Goal: Task Accomplishment & Management: Use online tool/utility

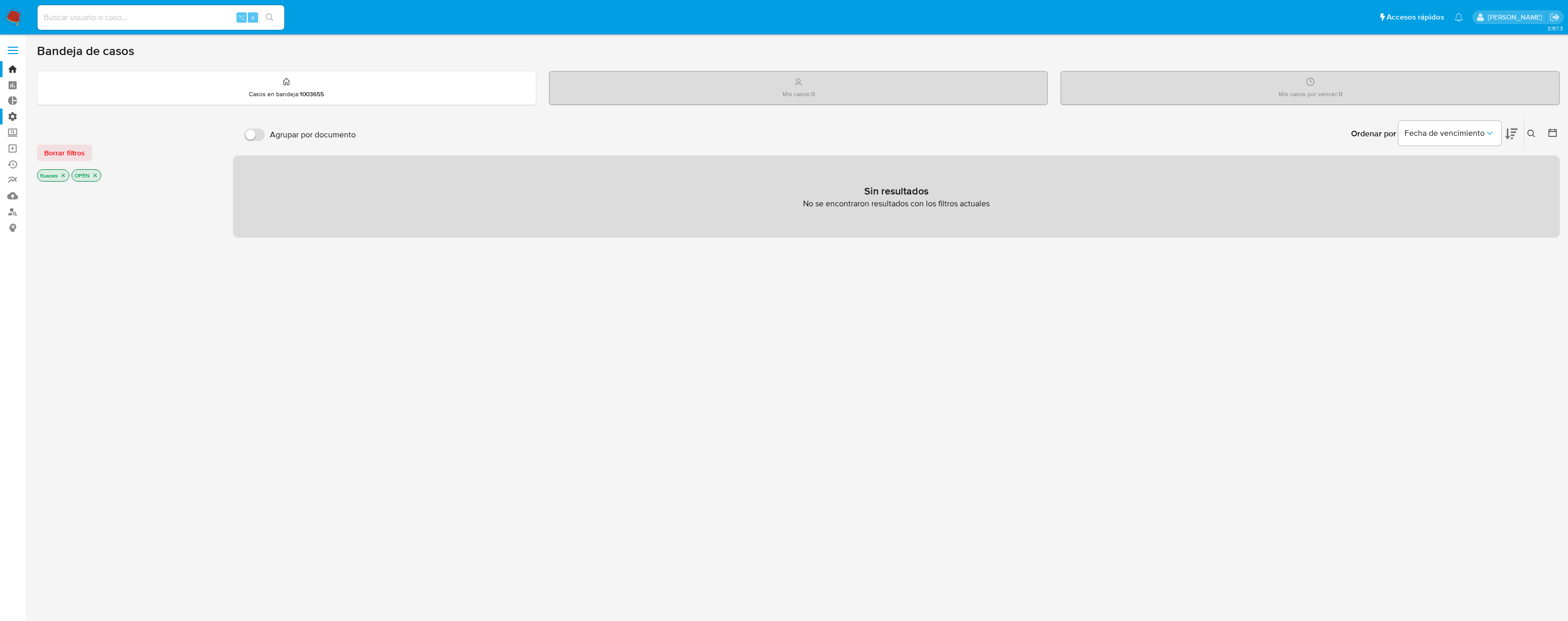
click at [9, 116] on label "Administración" at bounding box center [61, 116] width 122 height 16
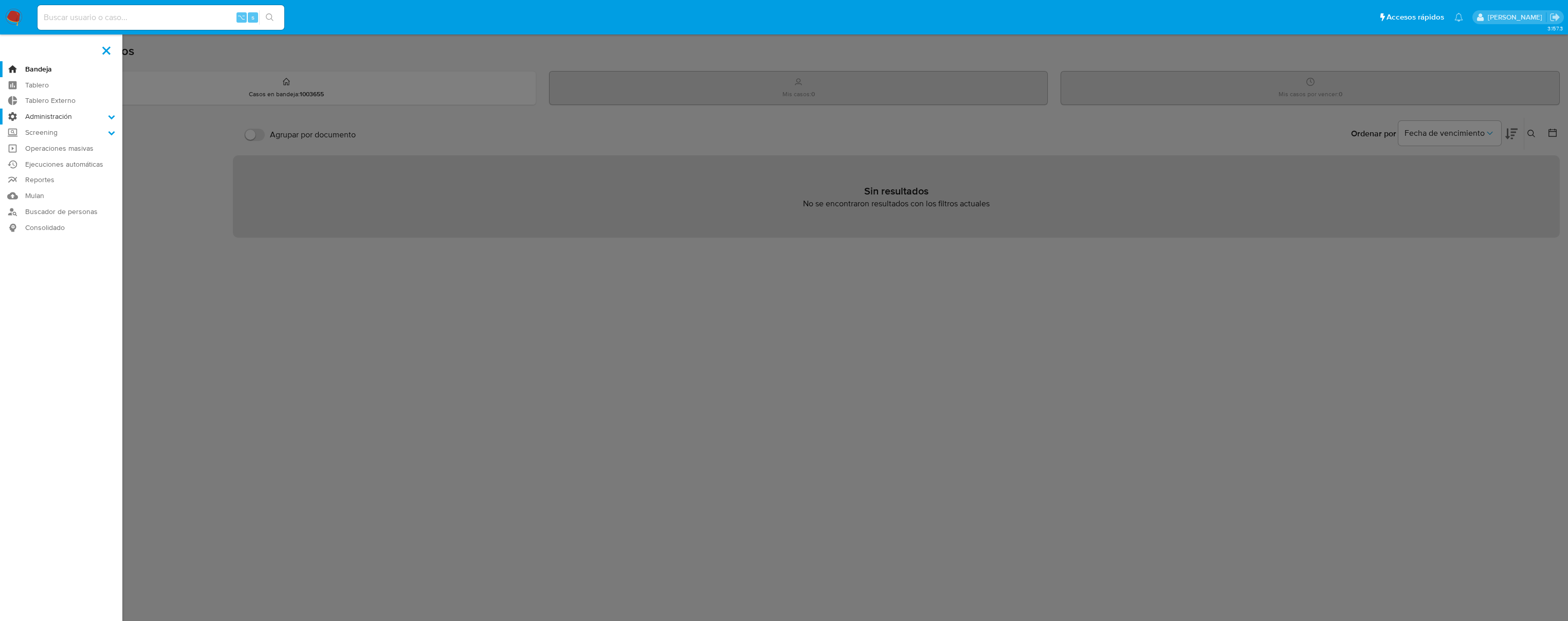
click at [0, 0] on input "Administración" at bounding box center [0, 0] width 0 height 0
click at [44, 127] on link "Reglas" at bounding box center [61, 130] width 122 height 13
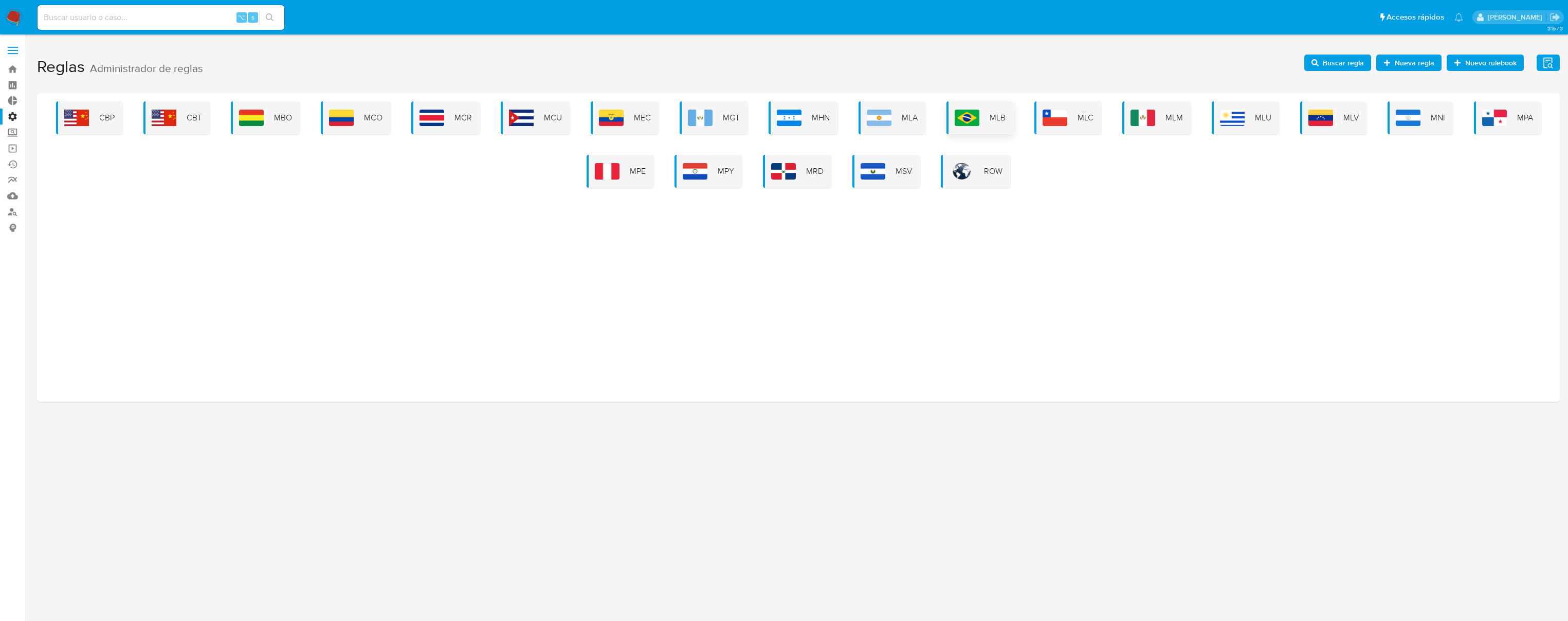
click at [973, 119] on img at bounding box center [967, 117] width 25 height 16
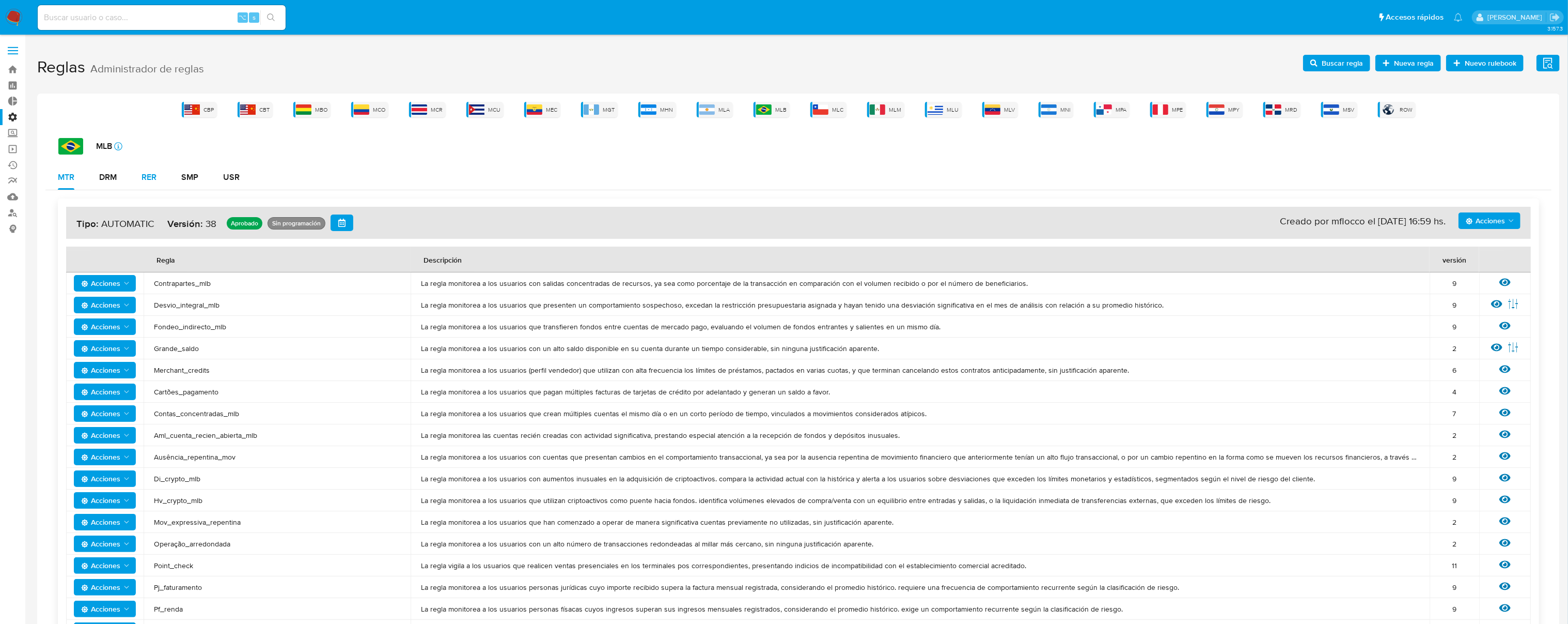
click at [128, 177] on button "DRM" at bounding box center [108, 177] width 43 height 25
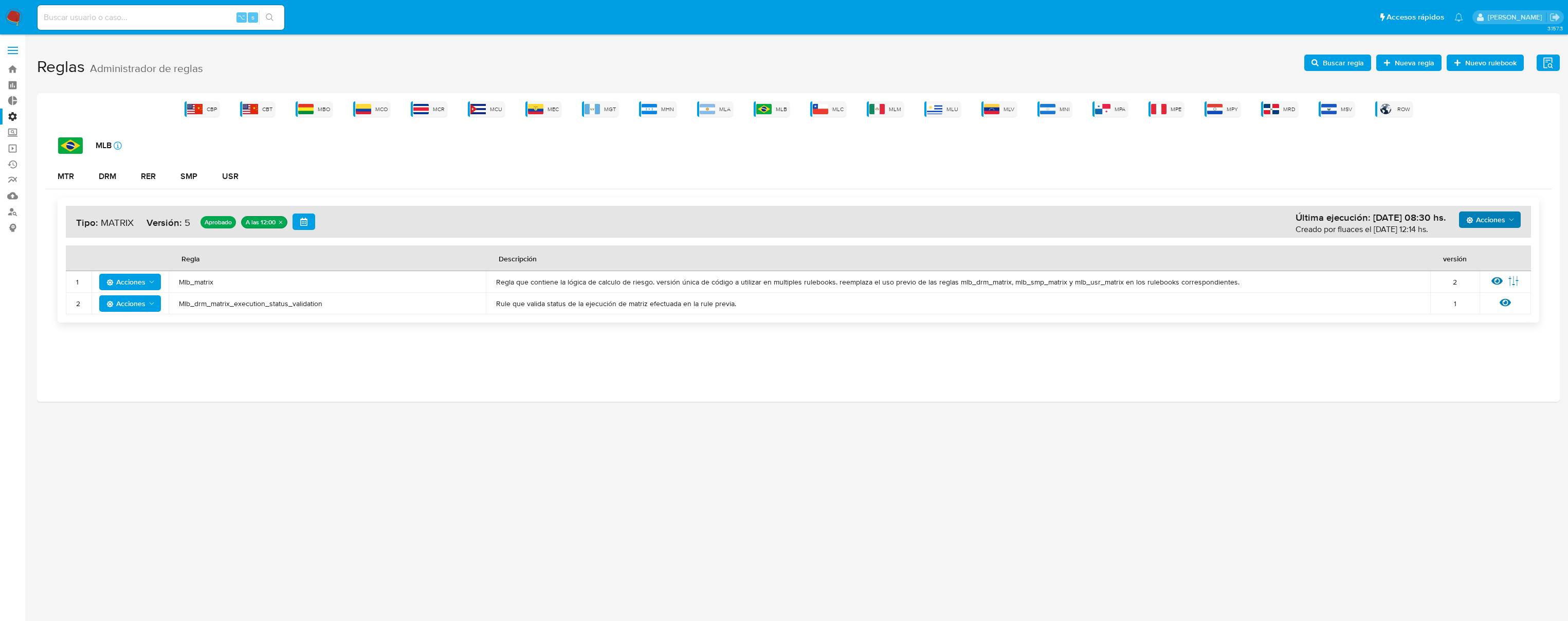
click at [1512, 222] on icon "Acciones" at bounding box center [1511, 220] width 9 height 9
click at [1471, 349] on button "Ejecuciones" at bounding box center [1490, 345] width 92 height 25
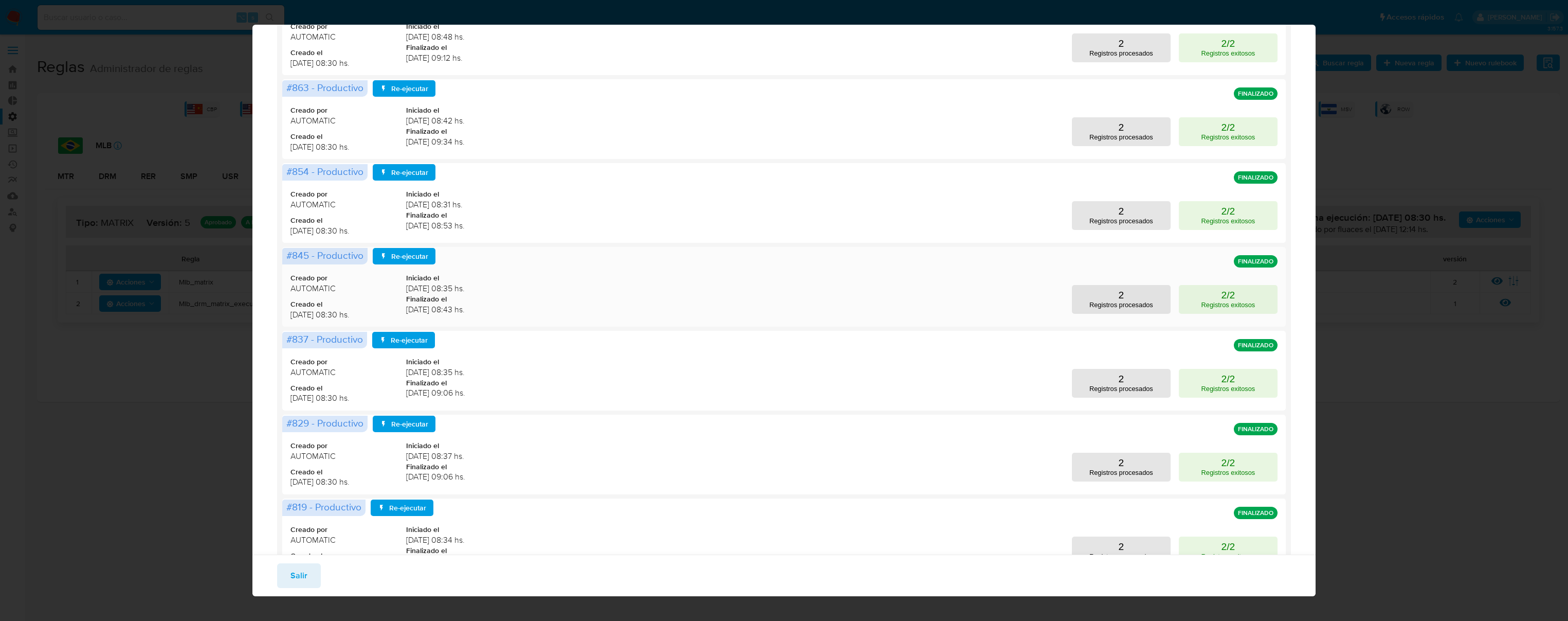
scroll to position [208, 0]
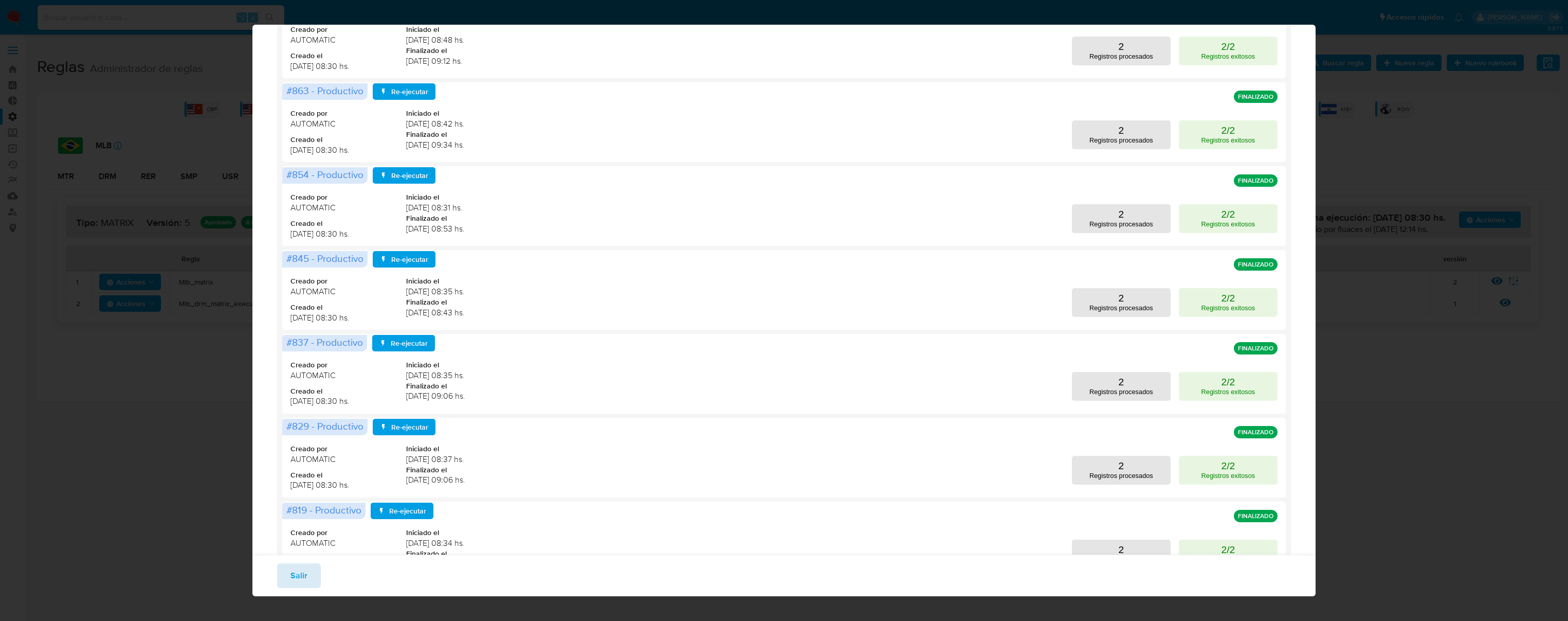
drag, startPoint x: 304, startPoint y: 574, endPoint x: 310, endPoint y: 568, distance: 8.5
click at [305, 574] on span "Salir" at bounding box center [299, 576] width 17 height 23
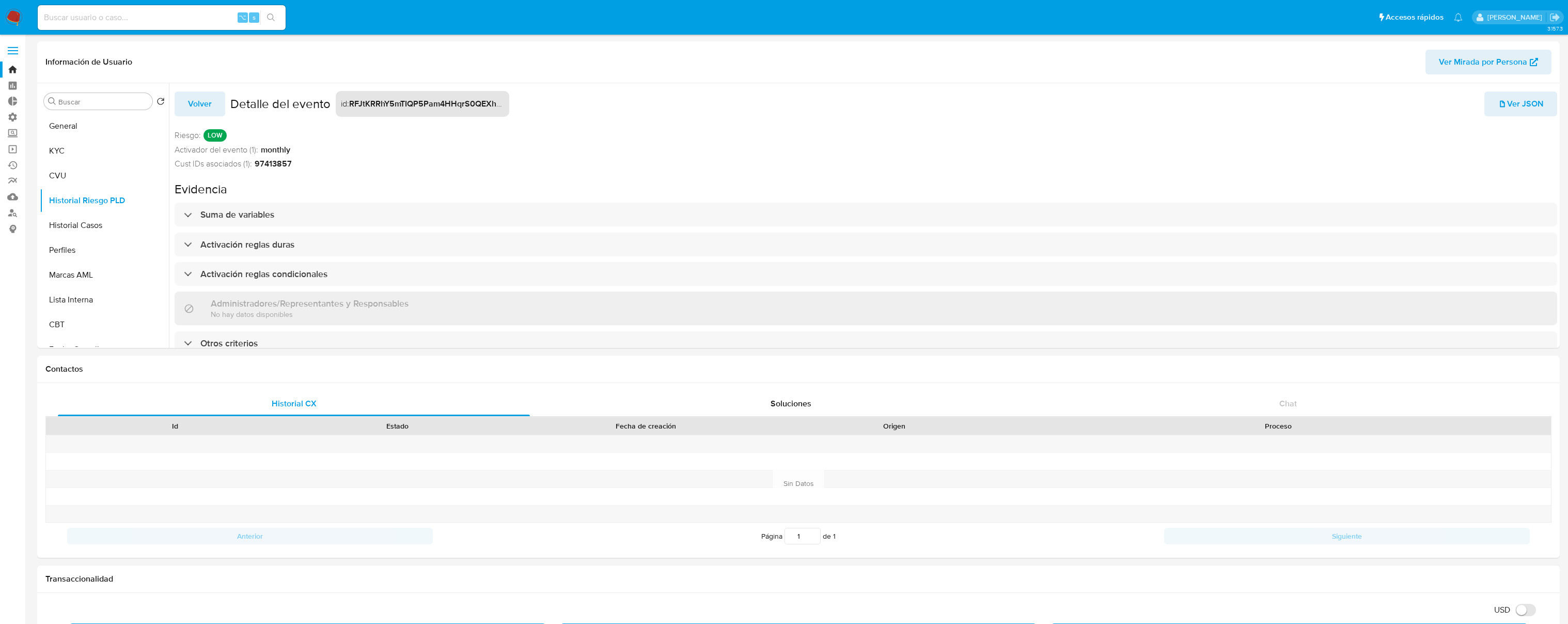
select select "10"
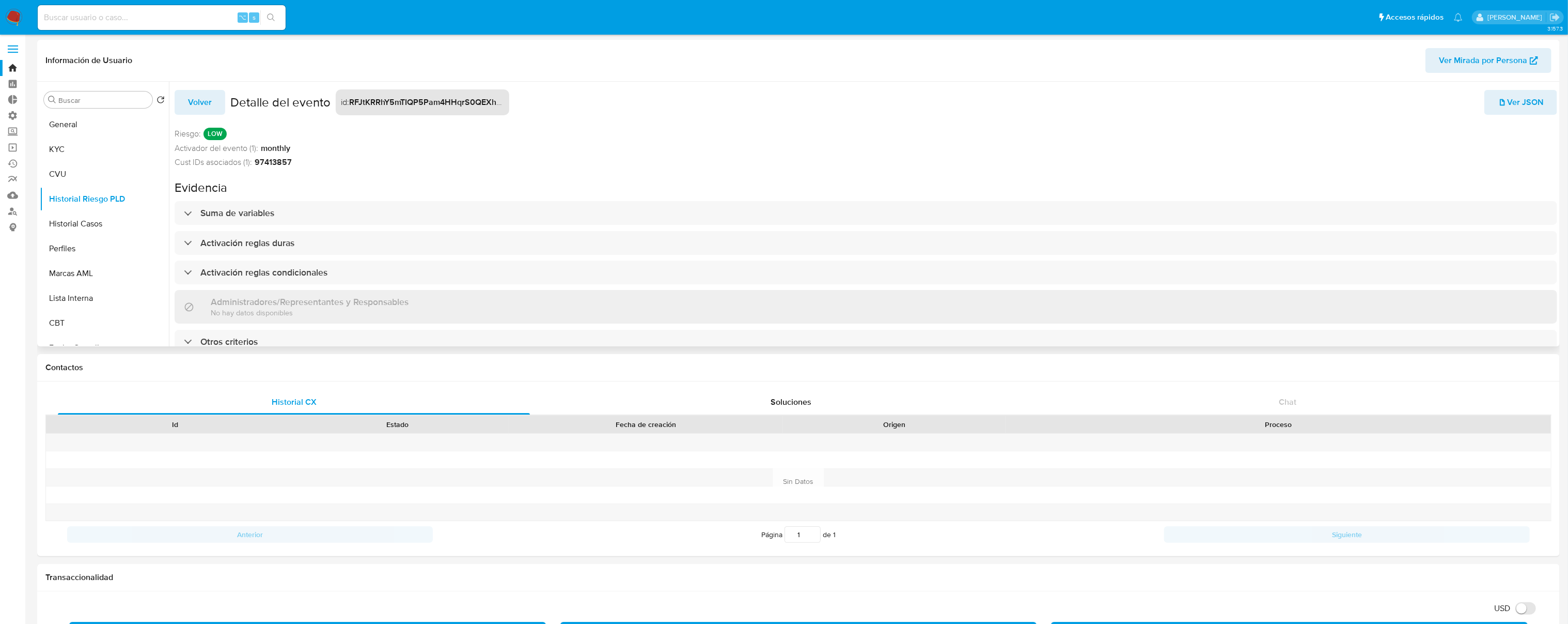
scroll to position [6, 0]
